Goal: Information Seeking & Learning: Understand process/instructions

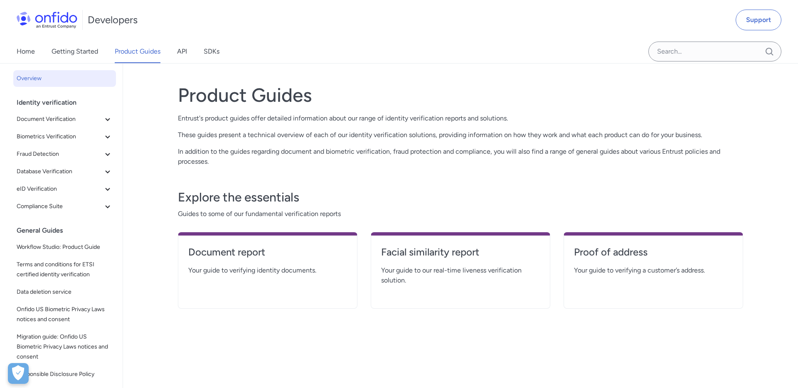
click at [182, 57] on link "API" at bounding box center [182, 51] width 10 height 23
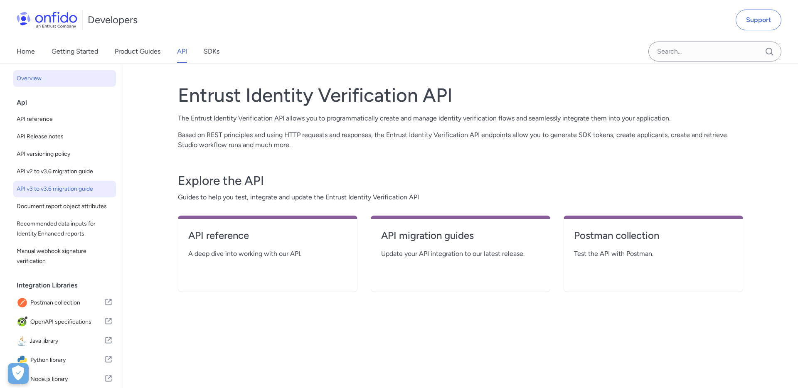
click at [57, 187] on span "API v3 to v3.6 migration guide" at bounding box center [65, 189] width 96 height 10
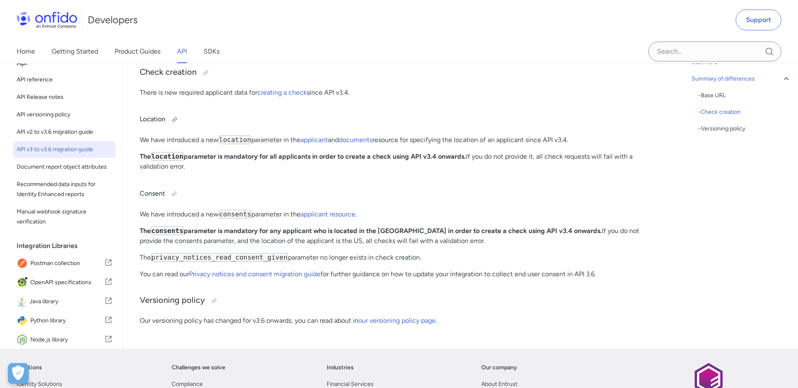
scroll to position [238, 0]
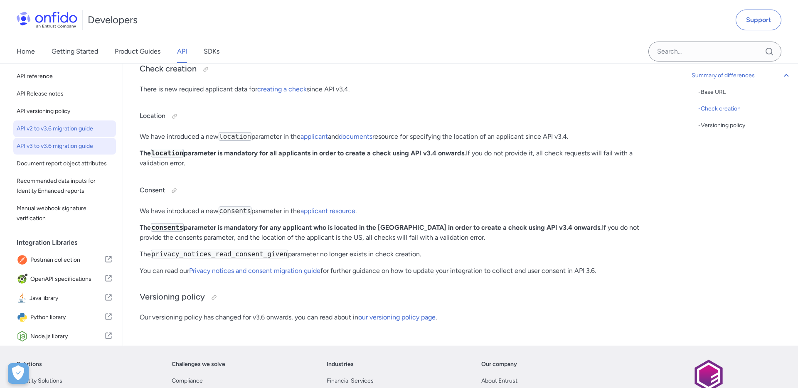
click at [86, 130] on span "API v2 to v3.6 migration guide" at bounding box center [65, 129] width 96 height 10
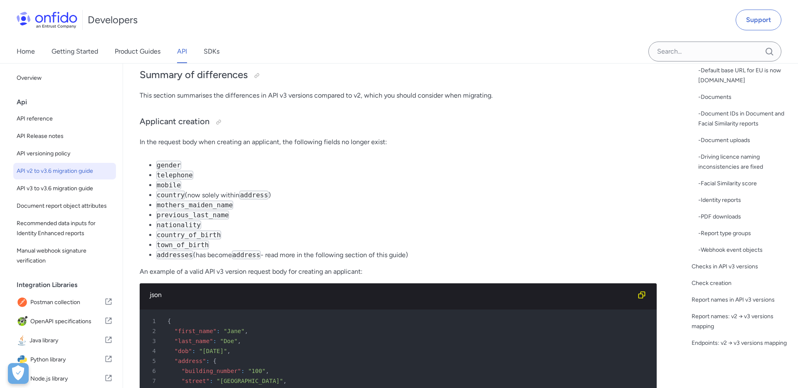
scroll to position [254, 0]
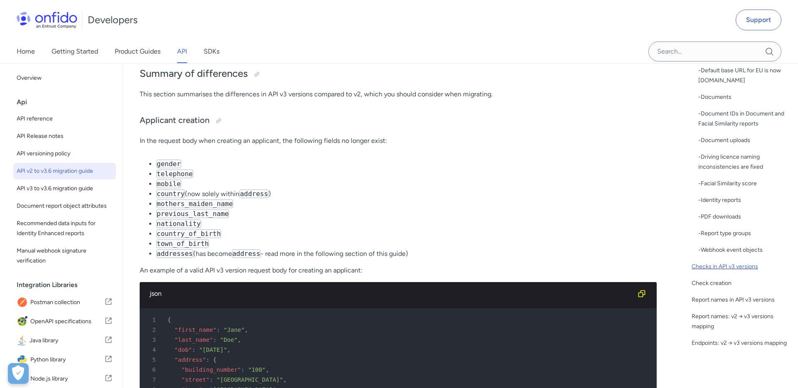
click at [708, 266] on div "Checks in API v3 versions" at bounding box center [741, 267] width 100 height 10
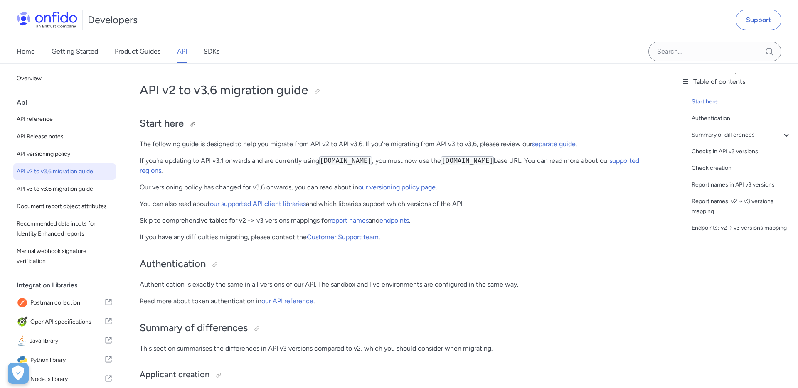
click at [165, 122] on h2 "Start here" at bounding box center [398, 124] width 517 height 14
click at [76, 173] on span "API v2 to v3.6 migration guide" at bounding box center [65, 172] width 96 height 10
click at [47, 188] on span "API v3 to v3.6 migration guide" at bounding box center [65, 189] width 96 height 10
